Goal: Transaction & Acquisition: Purchase product/service

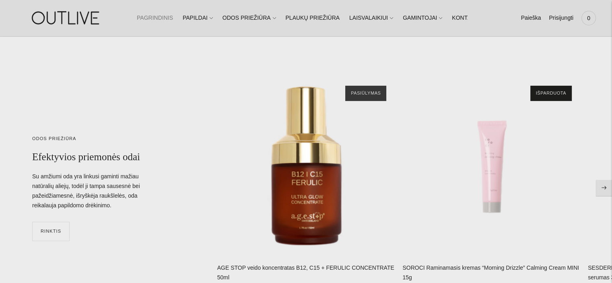
scroll to position [2584, 0]
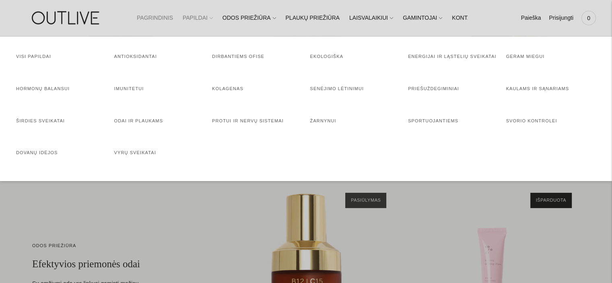
click at [197, 15] on link "PAPILDAI" at bounding box center [198, 18] width 30 height 18
click at [444, 58] on link "Energijai ir ląstelių sveikatai" at bounding box center [452, 56] width 88 height 5
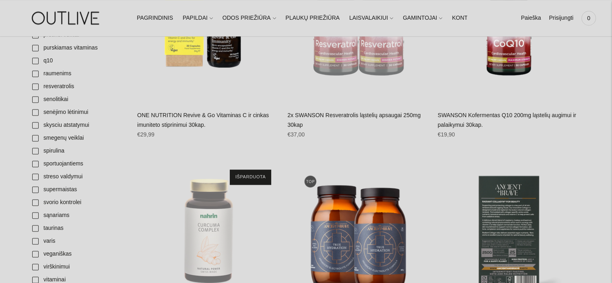
scroll to position [1086, 0]
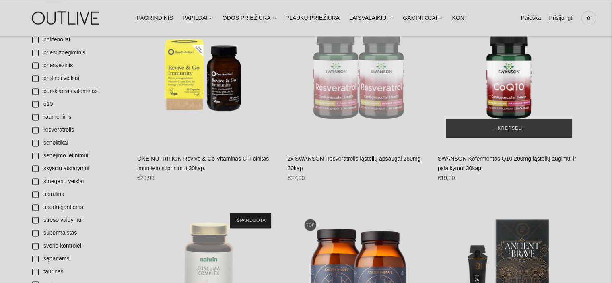
click at [510, 75] on img "SWANSON Kofermentas Q10 200mg ląstelių augimui ir palaikymui 30kap.\a" at bounding box center [508, 75] width 142 height 142
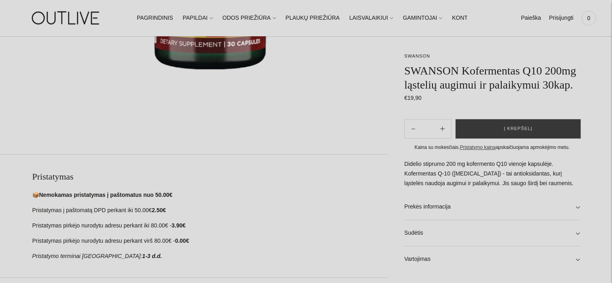
scroll to position [322, 0]
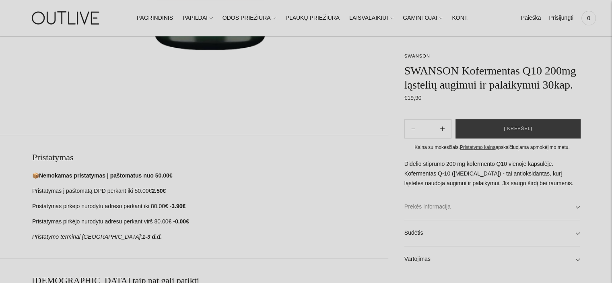
click at [413, 205] on link "Prekės informacija" at bounding box center [491, 207] width 175 height 26
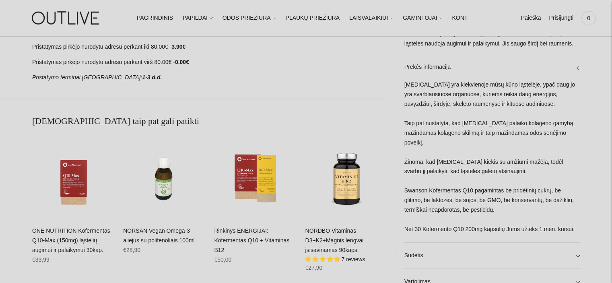
scroll to position [483, 0]
